Goal: Find specific page/section: Find specific page/section

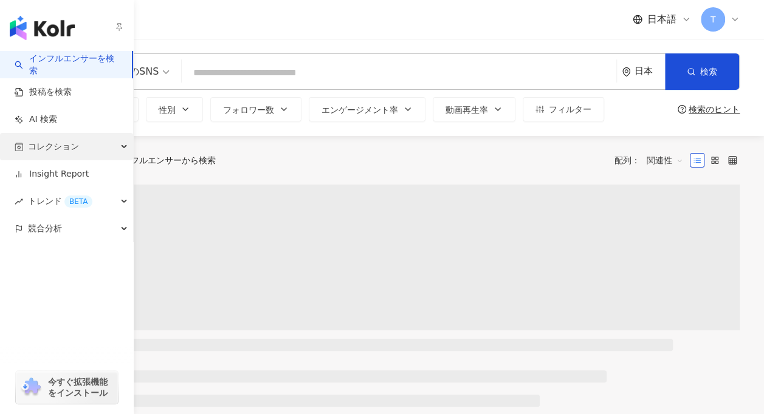
click at [35, 142] on span "コレクション" at bounding box center [53, 146] width 51 height 27
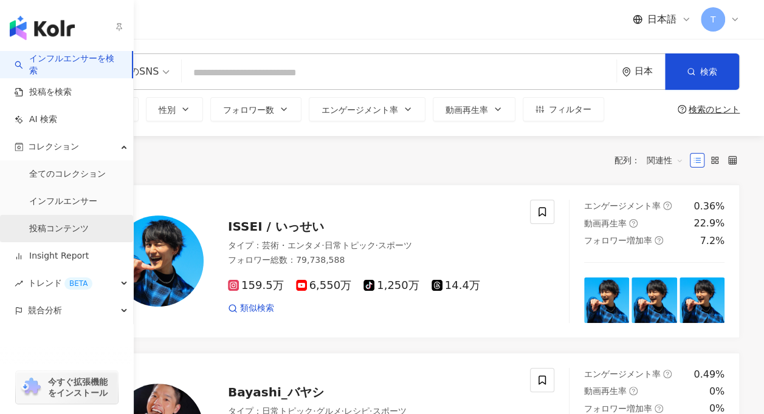
click at [65, 225] on link "投稿コンテンツ" at bounding box center [59, 229] width 60 height 12
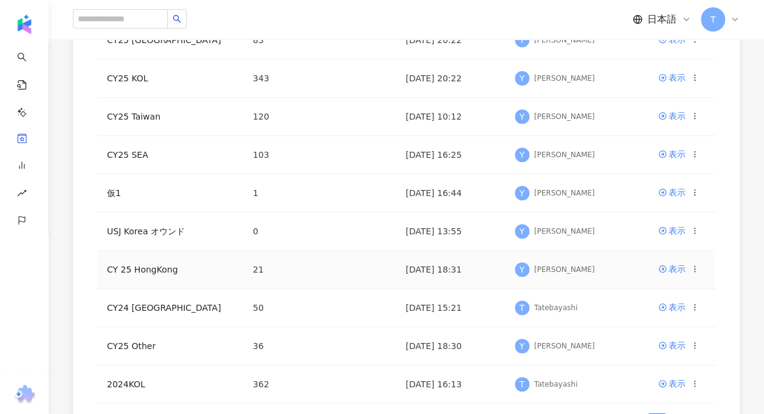
scroll to position [243, 0]
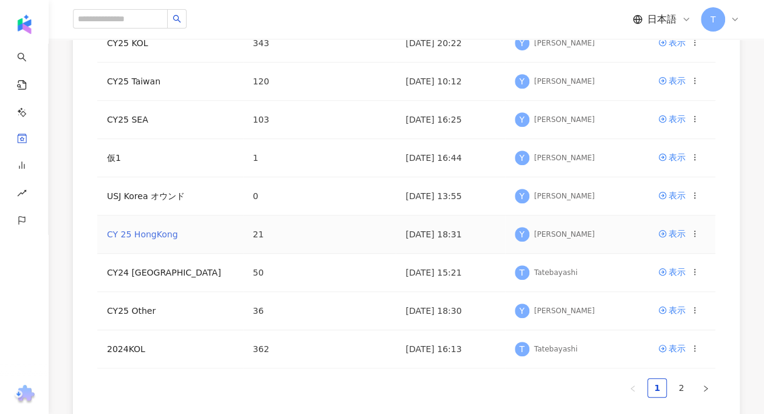
click at [160, 232] on link "CY 25 HongKong" at bounding box center [142, 235] width 70 height 10
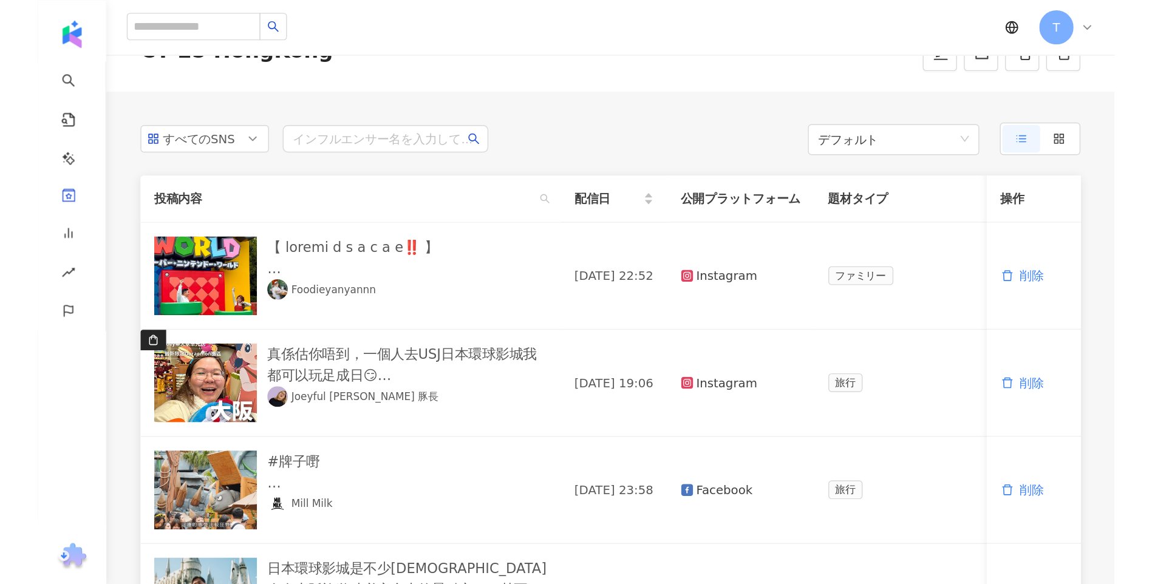
scroll to position [65, 0]
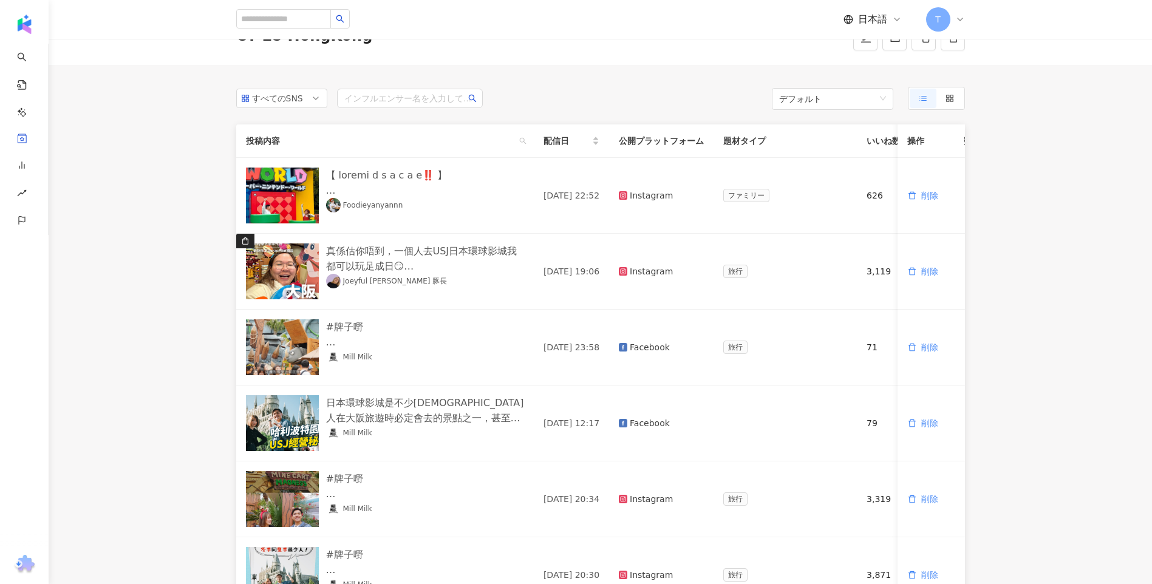
click at [199, 348] on main "投稿コンテンツ CY 25 HongKong CY 25 HongKong すべてのSNS インフルエンサー名を入力してください デフォルト 投稿内容 配信日…" at bounding box center [601, 476] width 1104 height 1004
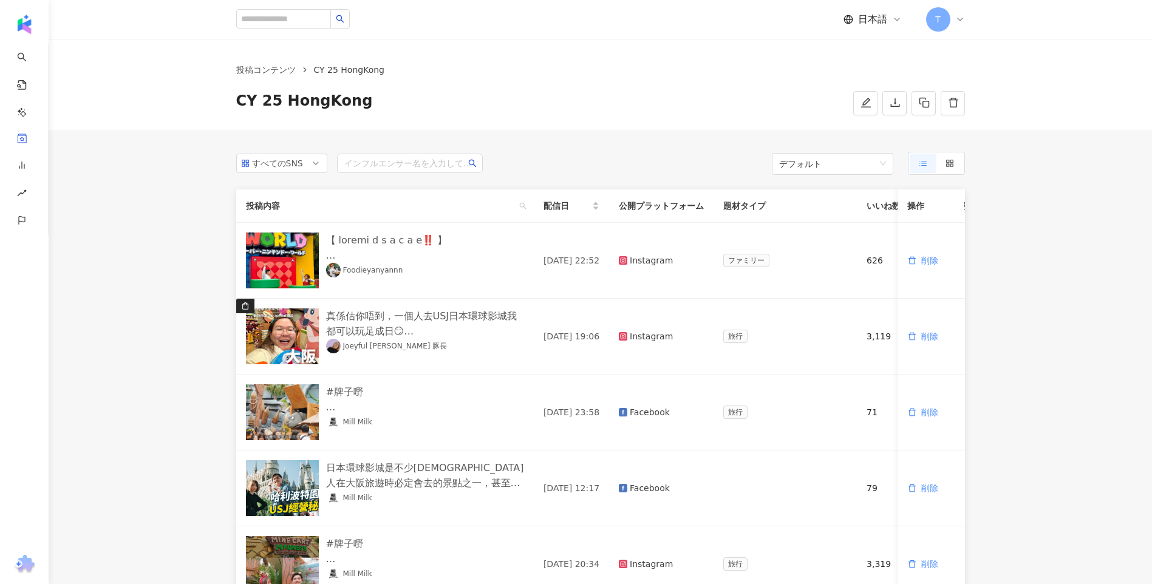
click at [730, 97] on div "CY 25 HongKong" at bounding box center [600, 103] width 729 height 24
click at [763, 85] on div "投稿コンテンツ CY 25 HongKong CY 25 HongKong" at bounding box center [601, 89] width 778 height 52
click at [685, 160] on div "すべてのSNS インフルエンサー名を入力してください デフォルト" at bounding box center [600, 163] width 729 height 23
click at [374, 154] on input "search" at bounding box center [409, 163] width 131 height 18
type input "*"
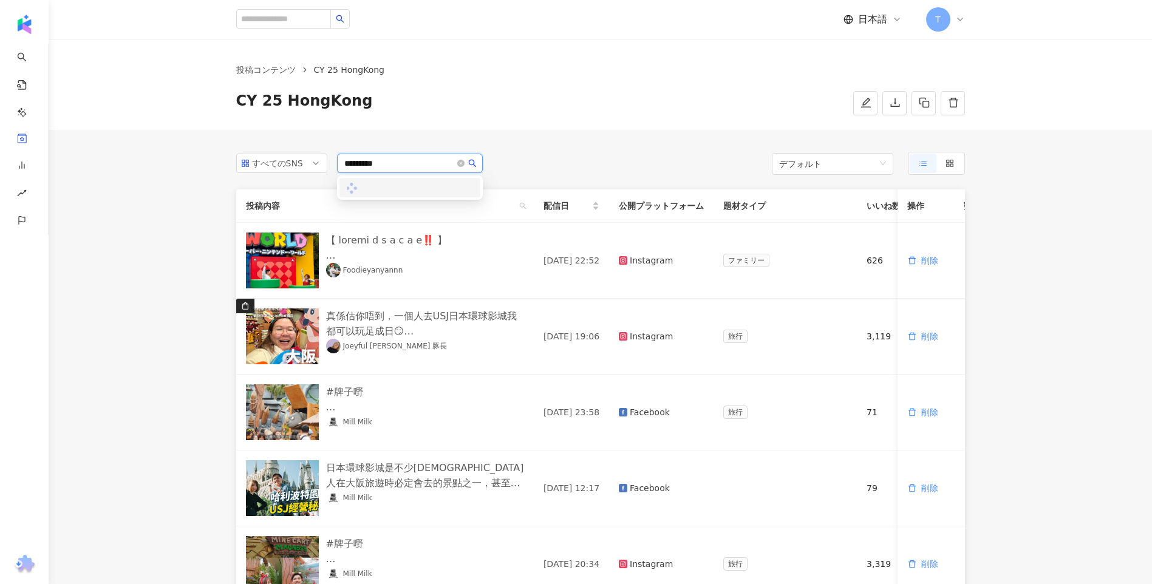
type input "**********"
click at [400, 188] on div "[PERSON_NAME]" at bounding box center [406, 187] width 71 height 12
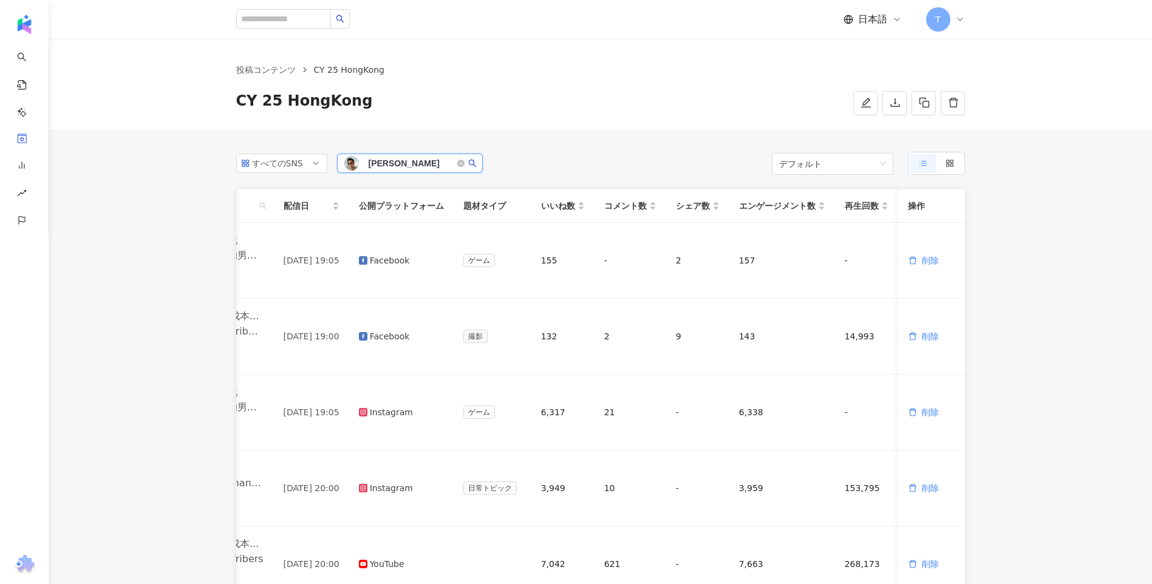
click at [420, 166] on span "[PERSON_NAME]" at bounding box center [408, 163] width 79 height 12
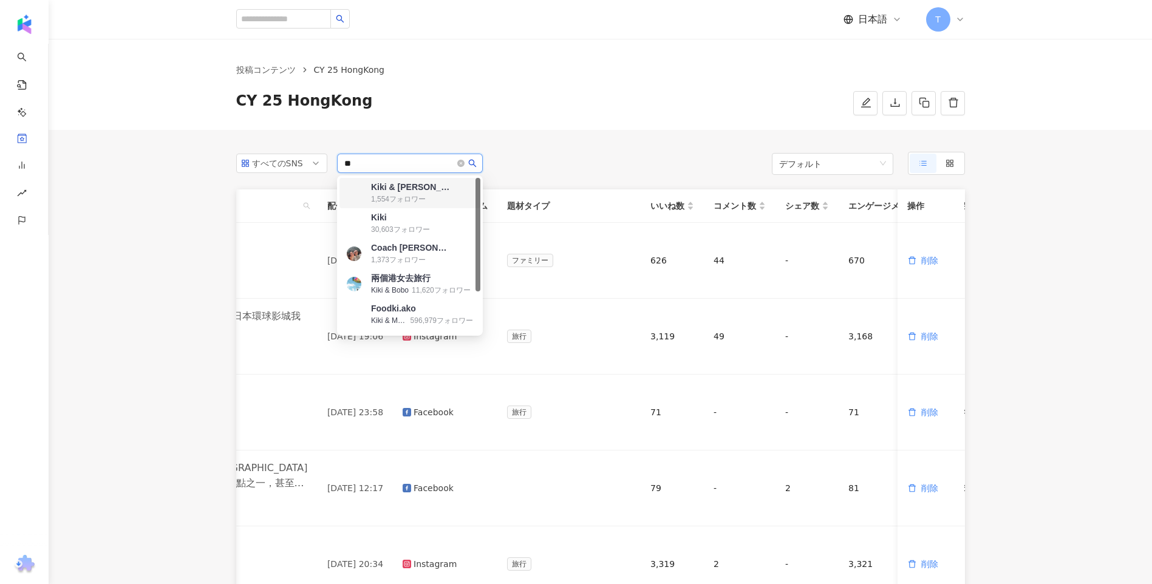
type input "*"
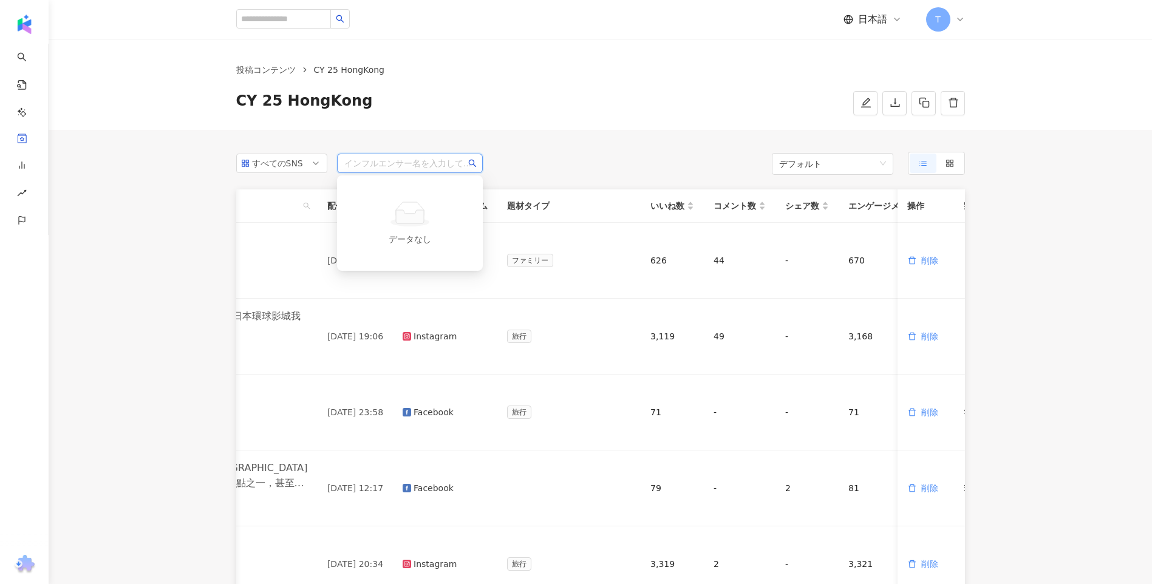
click at [601, 126] on div "投稿コンテンツ CY 25 HongKong CY 25 HongKong" at bounding box center [601, 84] width 1104 height 91
click at [763, 165] on icon at bounding box center [950, 163] width 9 height 9
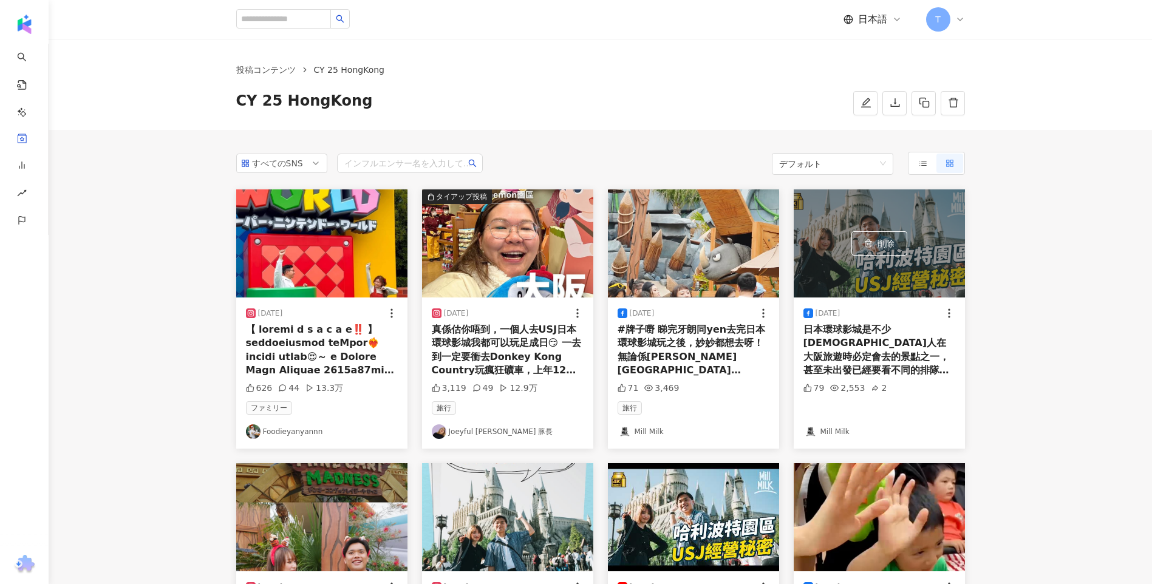
drag, startPoint x: 719, startPoint y: 419, endPoint x: 840, endPoint y: 205, distance: 245.9
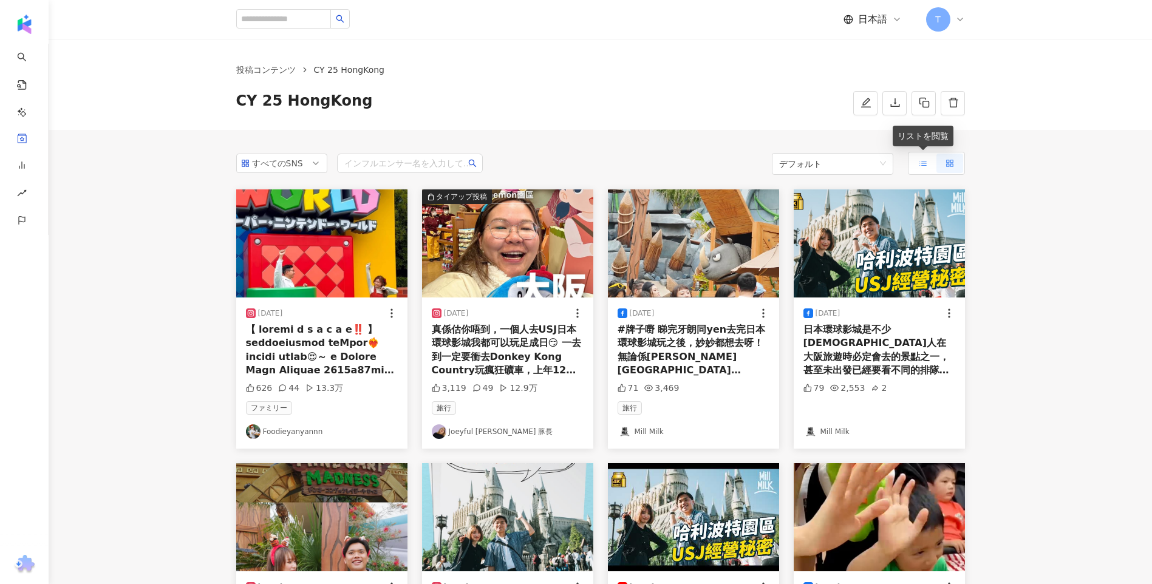
click at [763, 162] on icon at bounding box center [923, 163] width 9 height 9
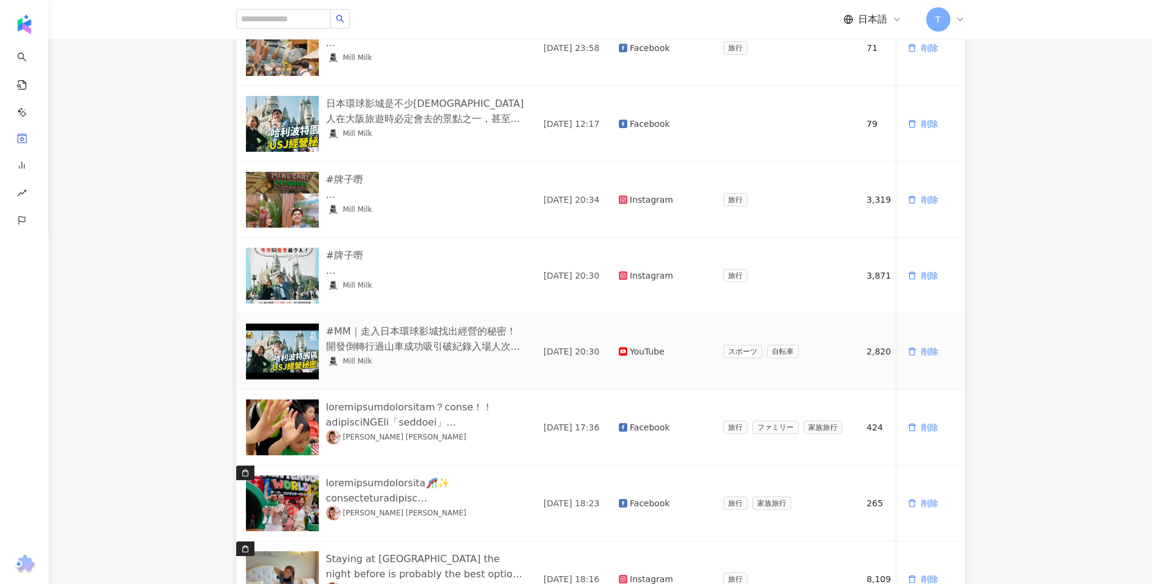
scroll to position [603, 0]
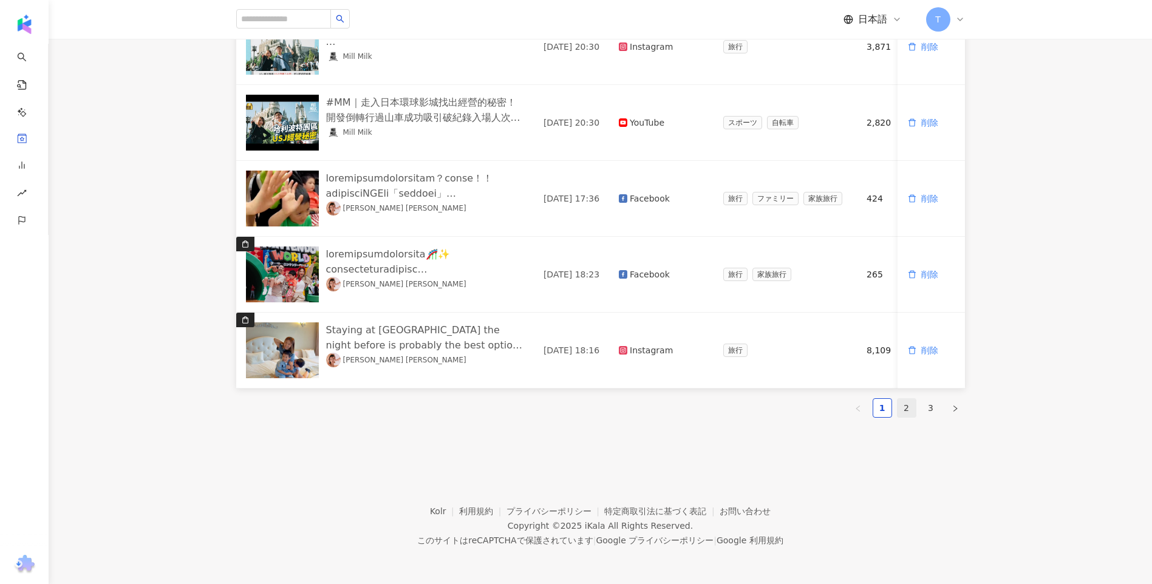
click at [763, 405] on link "2" at bounding box center [907, 408] width 18 height 18
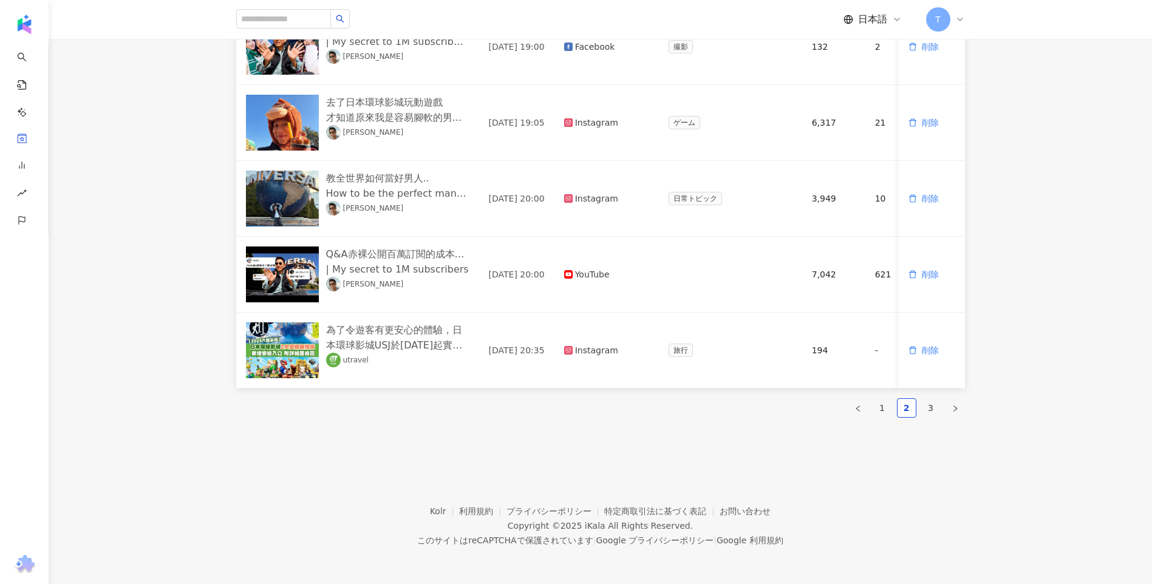
click at [763, 405] on ul "1 2 3" at bounding box center [600, 408] width 729 height 19
click at [763, 405] on link "3" at bounding box center [931, 408] width 18 height 18
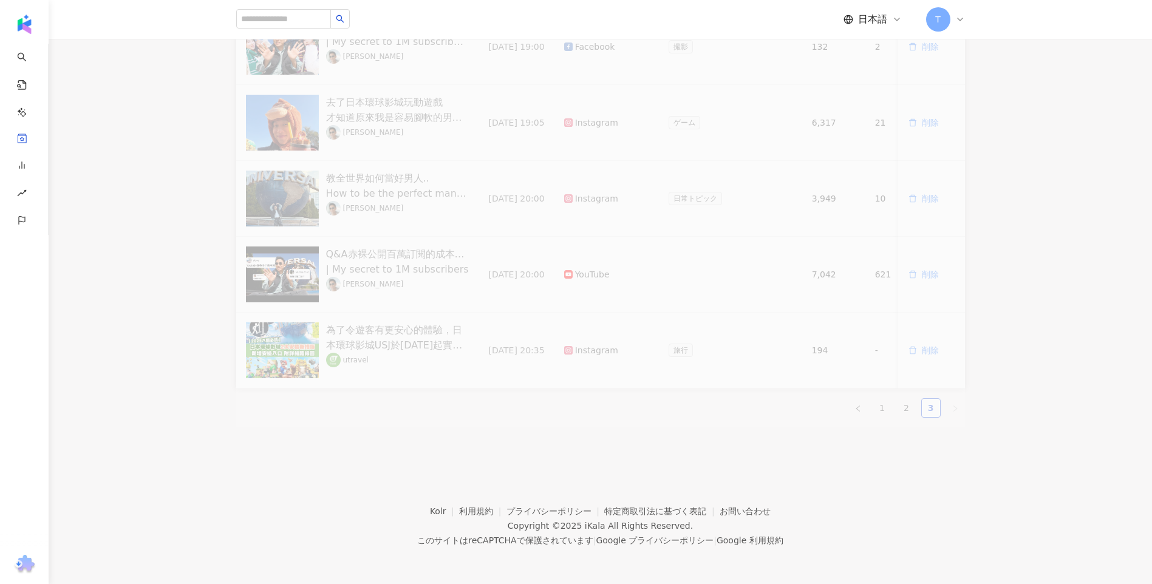
scroll to position [56, 0]
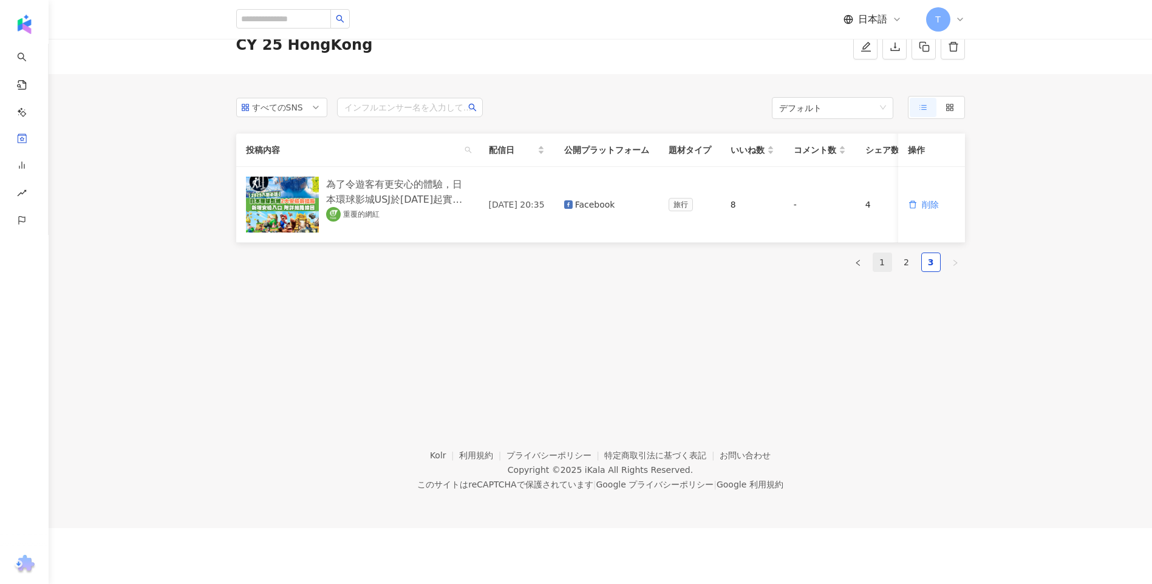
click at [763, 269] on link "1" at bounding box center [883, 262] width 18 height 18
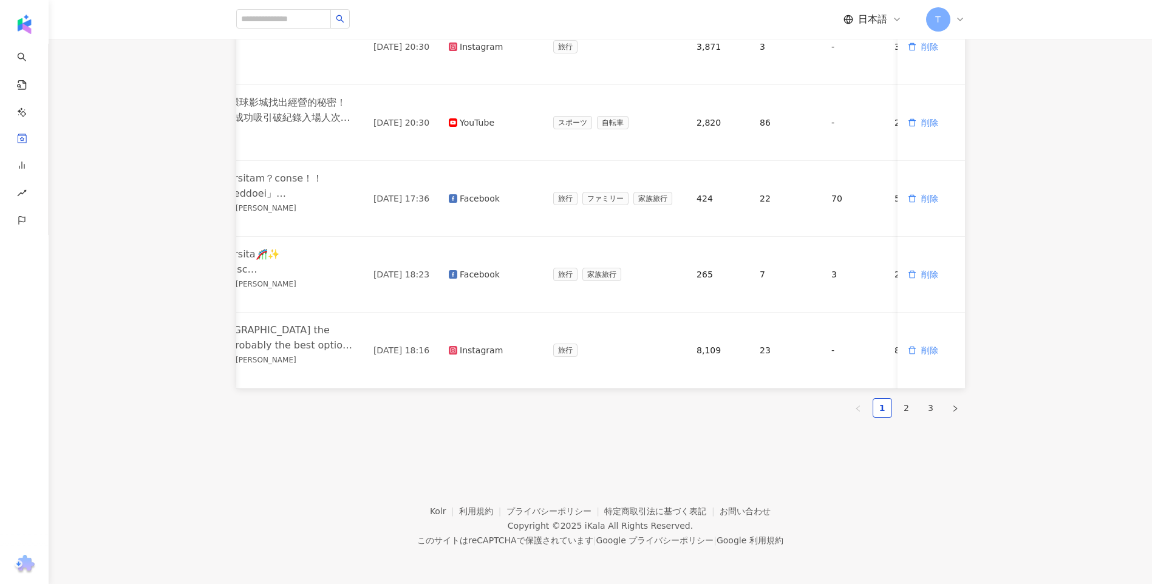
scroll to position [0, 282]
